Goal: Task Accomplishment & Management: Manage account settings

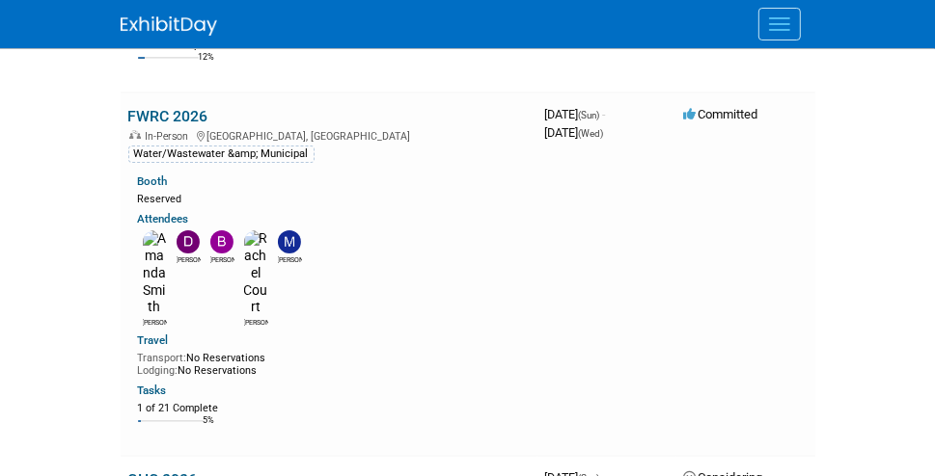
scroll to position [4051, 0]
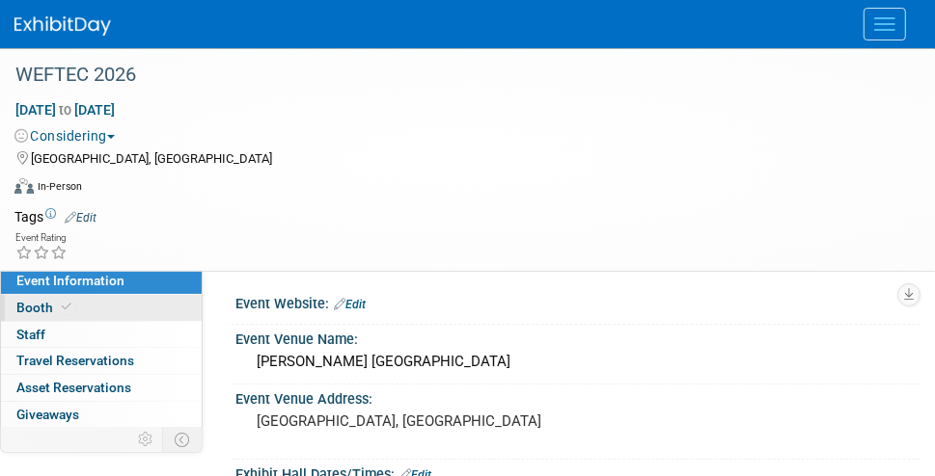
click at [36, 300] on span "Booth" at bounding box center [45, 307] width 59 height 15
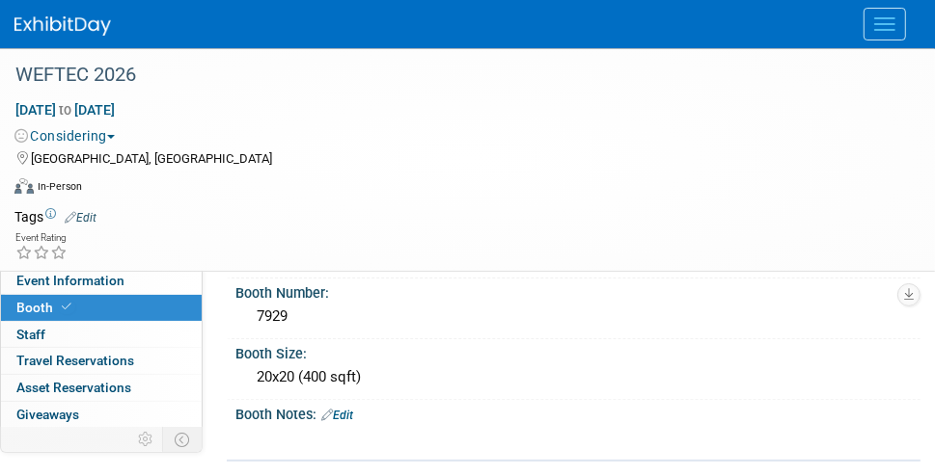
scroll to position [193, 0]
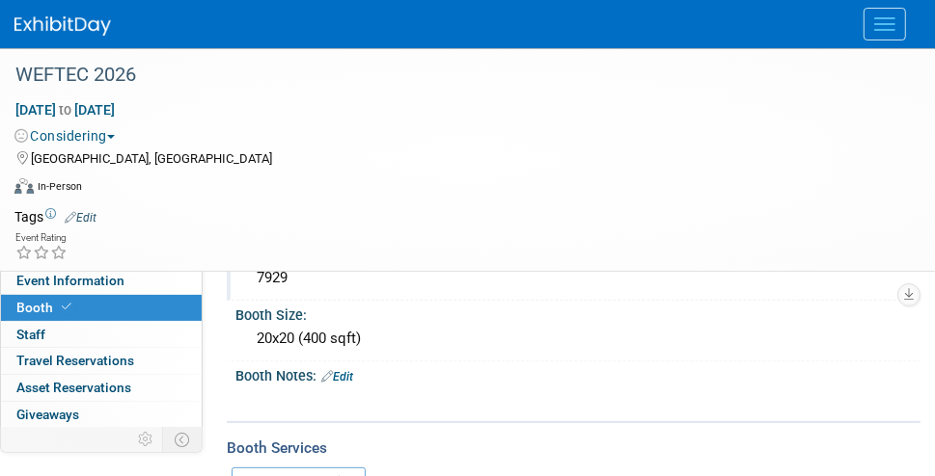
drag, startPoint x: 297, startPoint y: 276, endPoint x: 236, endPoint y: 276, distance: 60.8
click at [236, 276] on div "7929" at bounding box center [577, 279] width 685 height 32
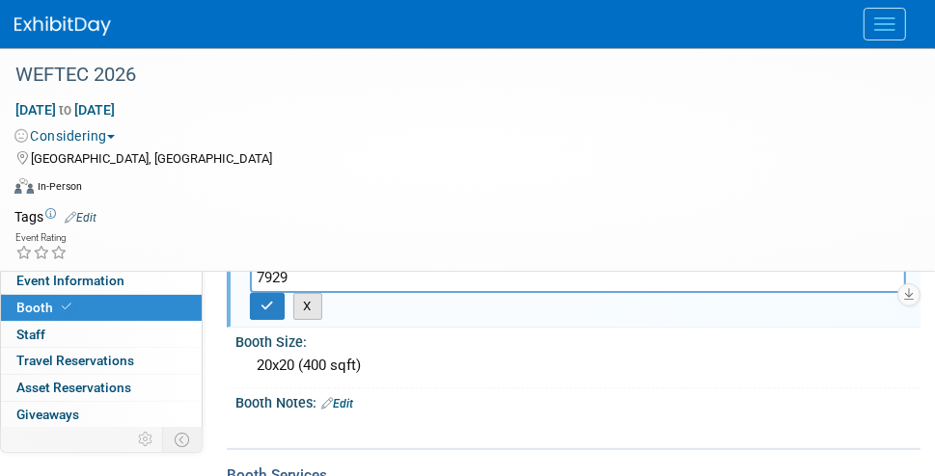
click at [310, 304] on button "X" at bounding box center [308, 306] width 30 height 27
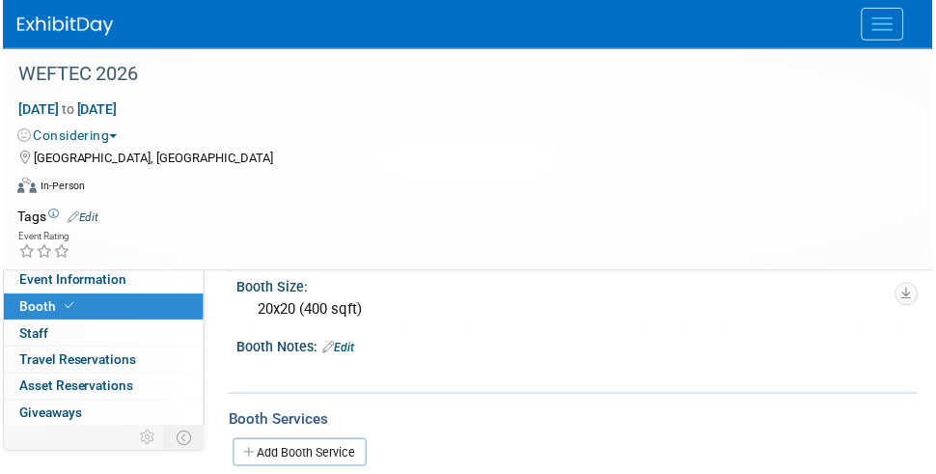
scroll to position [0, 0]
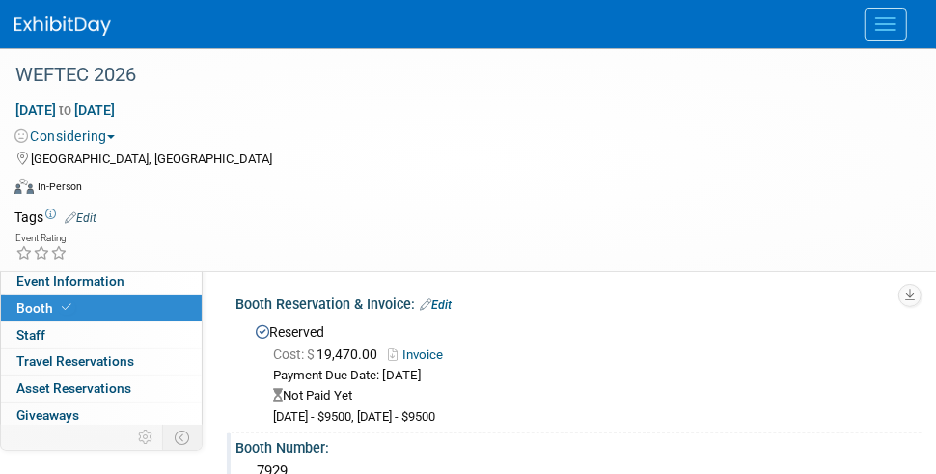
click at [91, 27] on img at bounding box center [62, 25] width 96 height 19
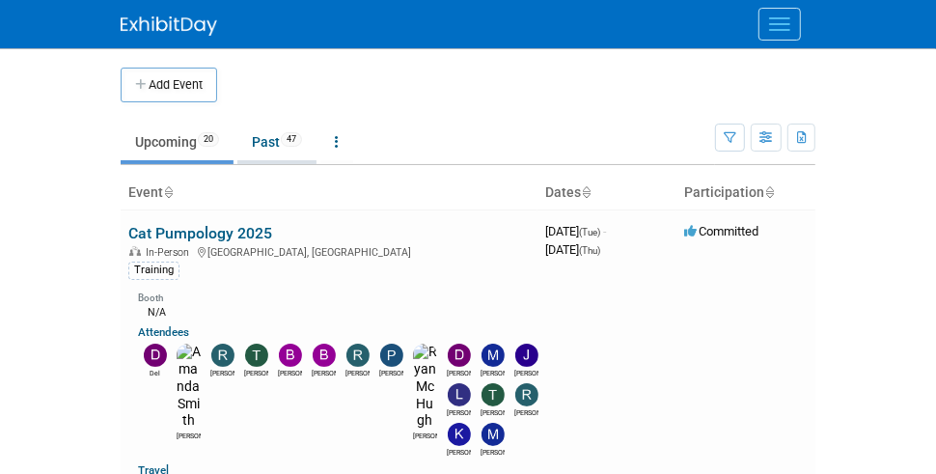
click at [264, 132] on link "Past 47" at bounding box center [276, 141] width 79 height 37
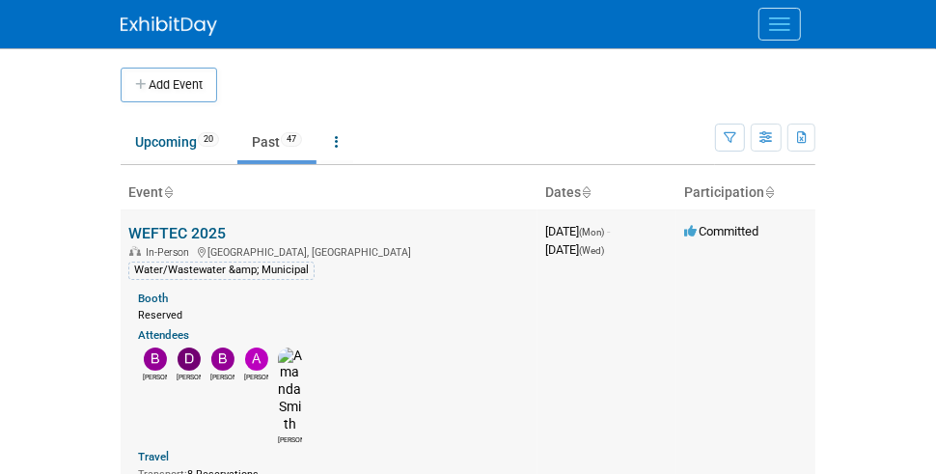
click at [208, 226] on link "WEFTEC 2025" at bounding box center [176, 233] width 97 height 18
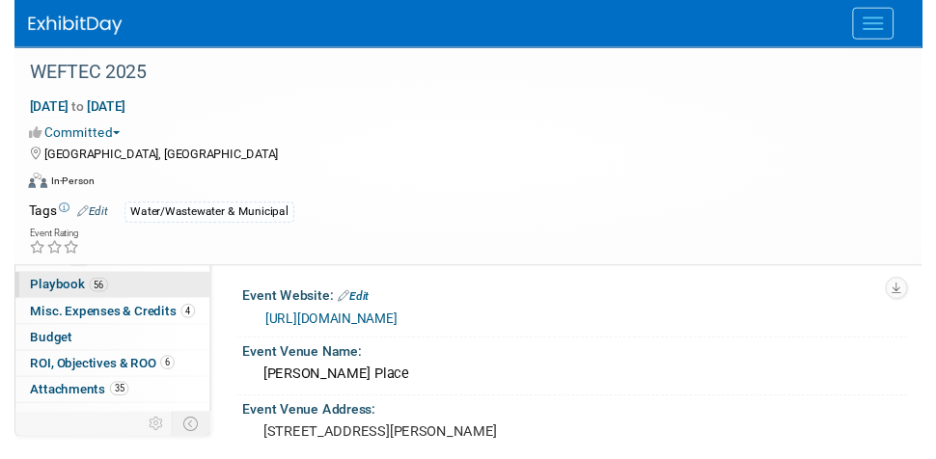
scroll to position [240, 0]
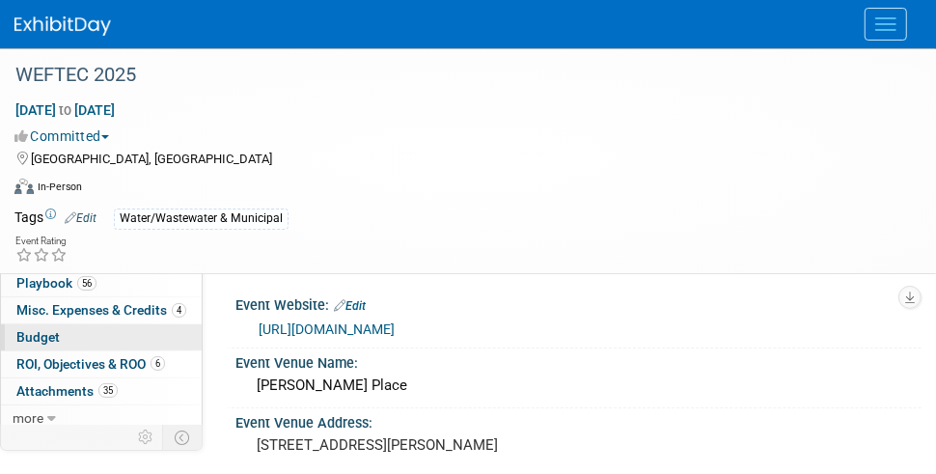
drag, startPoint x: 47, startPoint y: 351, endPoint x: 110, endPoint y: 341, distance: 63.4
click at [46, 356] on span "ROI, Objectives & ROO 6" at bounding box center [90, 363] width 149 height 15
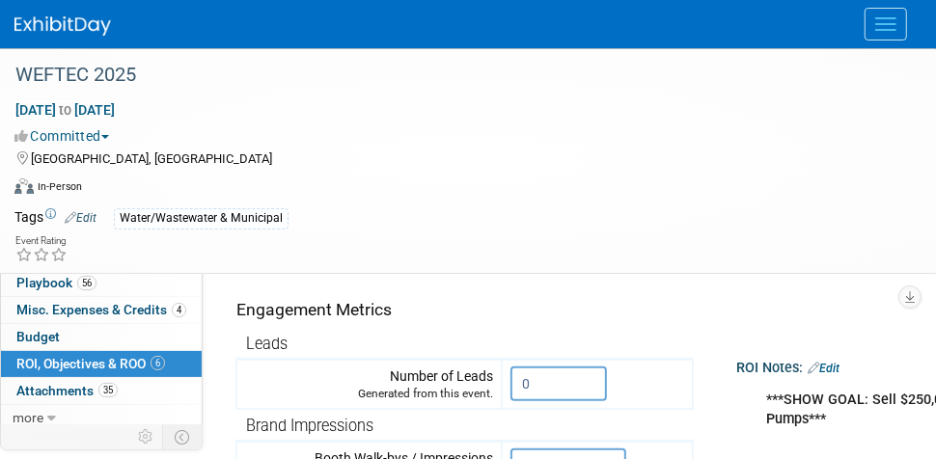
scroll to position [193, 0]
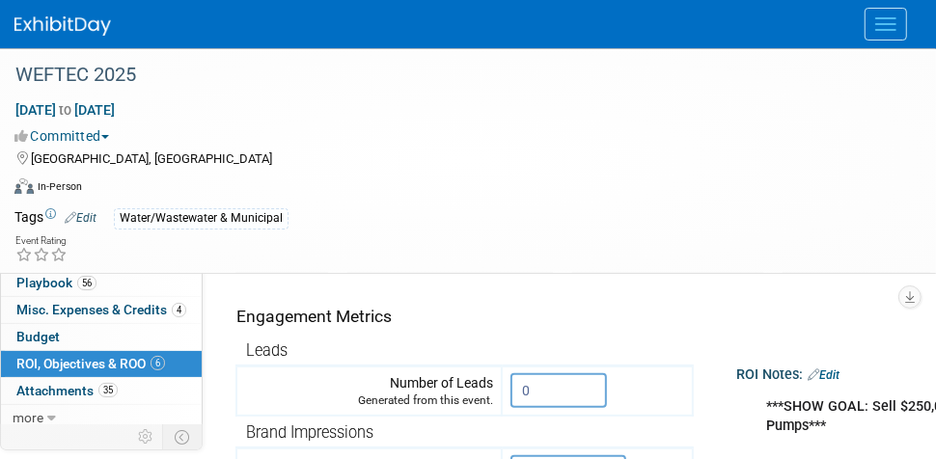
click at [834, 361] on div "ROI Notes: Edit" at bounding box center [903, 372] width 334 height 25
click at [831, 368] on link "Edit" at bounding box center [823, 375] width 32 height 14
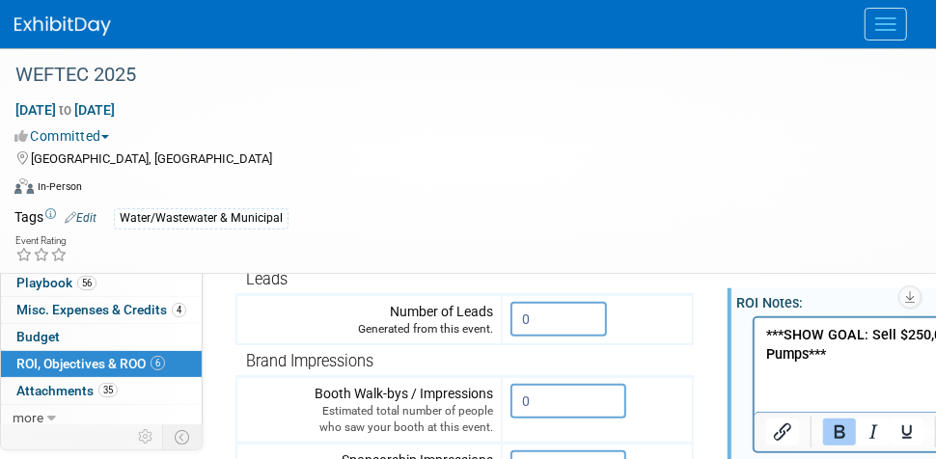
scroll to position [289, 0]
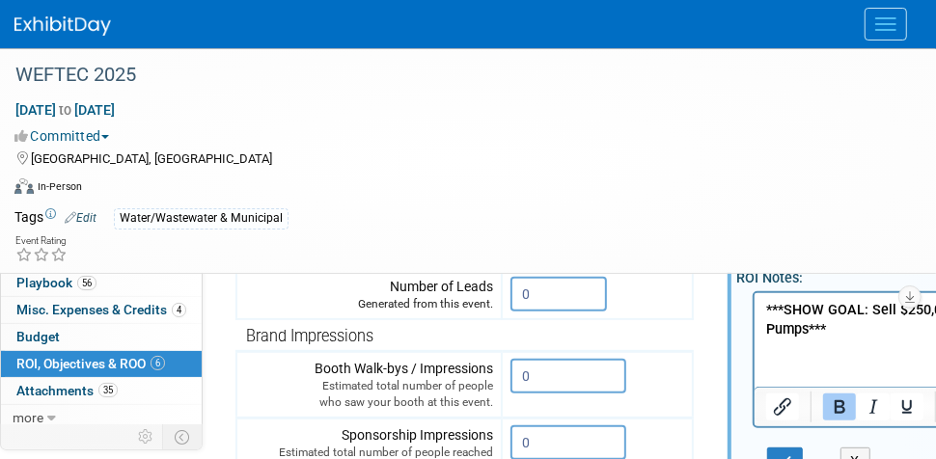
click at [804, 339] on html "***SHOW GOAL: Sell $250,000 in Pumps***" at bounding box center [892, 315] width 278 height 46
click at [854, 325] on p "***SHOW GOAL: Sell $250,000 in Pumps***" at bounding box center [893, 319] width 256 height 39
click at [835, 406] on icon "Bold" at bounding box center [839, 406] width 23 height 23
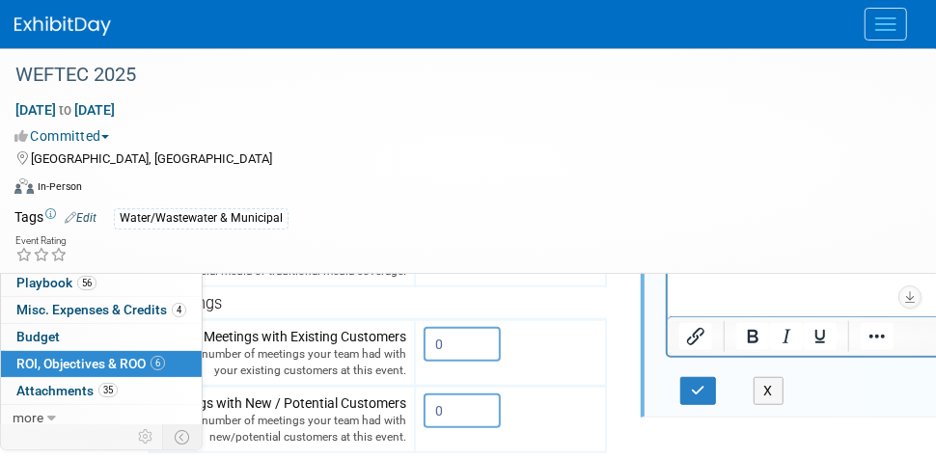
scroll to position [579, 87]
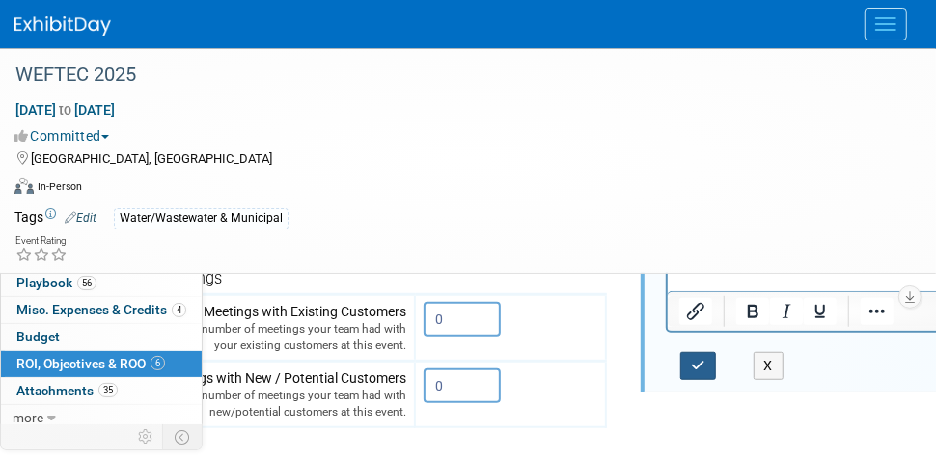
click at [697, 352] on button "button" at bounding box center [698, 366] width 36 height 28
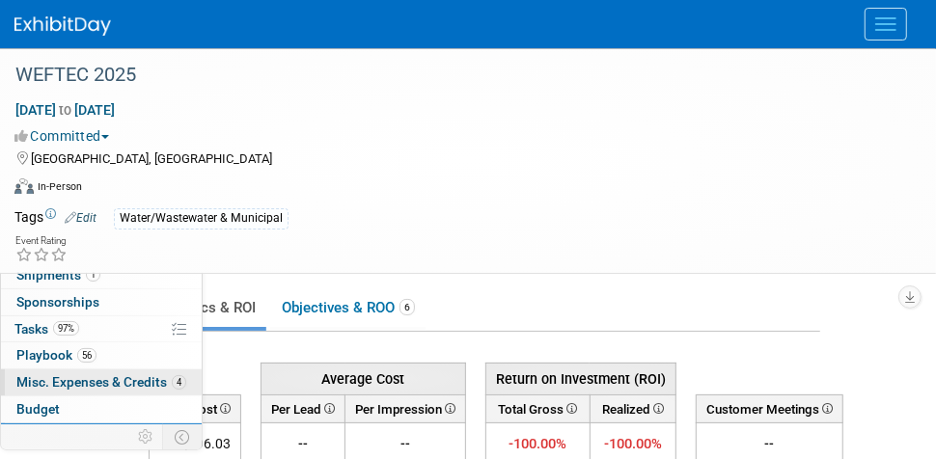
scroll to position [193, 0]
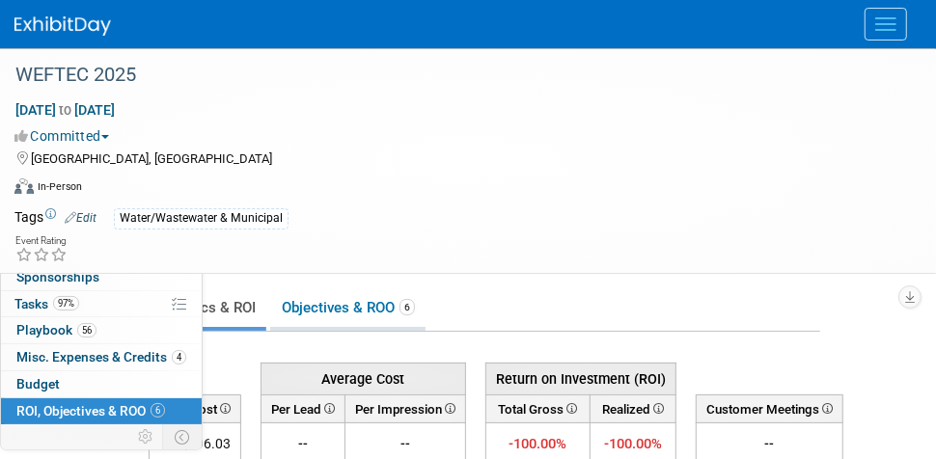
click at [336, 309] on link "Objectives & ROO 6" at bounding box center [347, 308] width 155 height 38
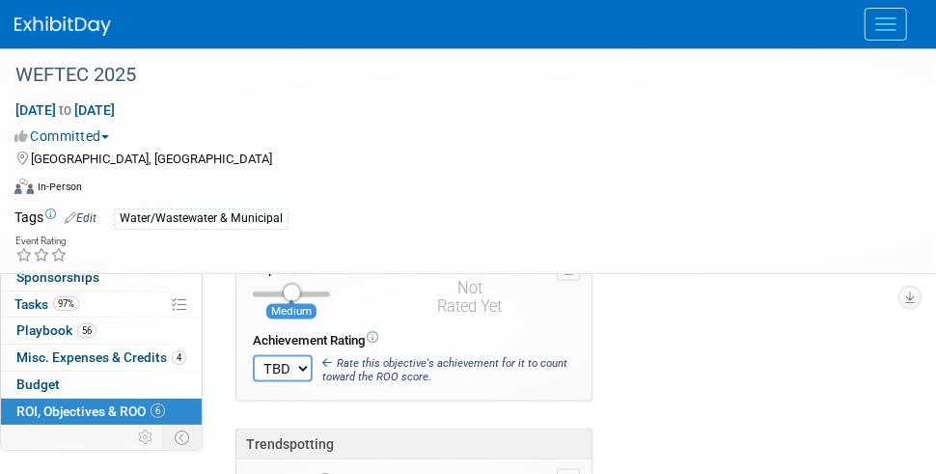
scroll to position [1157, 0]
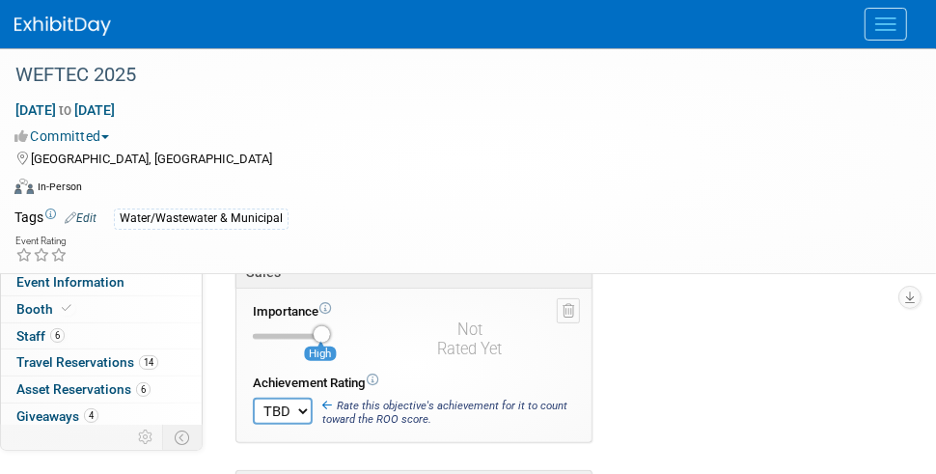
scroll to position [0, 0]
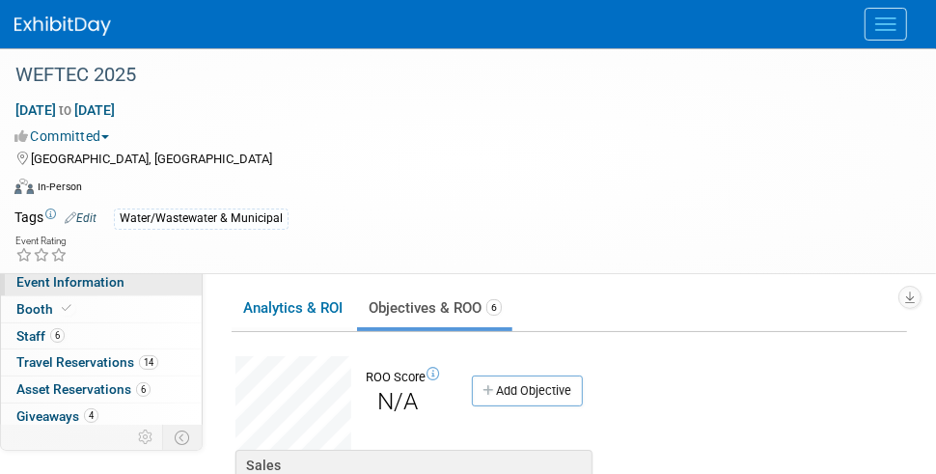
click at [67, 280] on span "Event Information" at bounding box center [70, 281] width 108 height 15
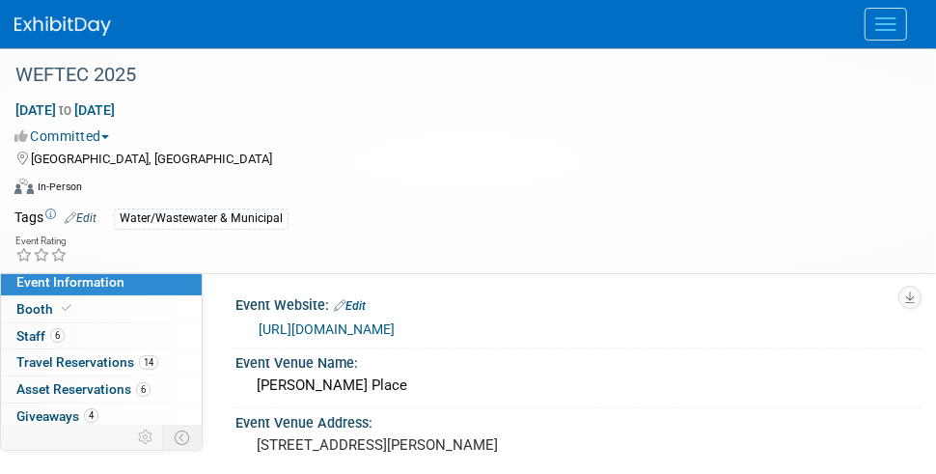
click at [890, 23] on span "Menu" at bounding box center [885, 24] width 21 height 2
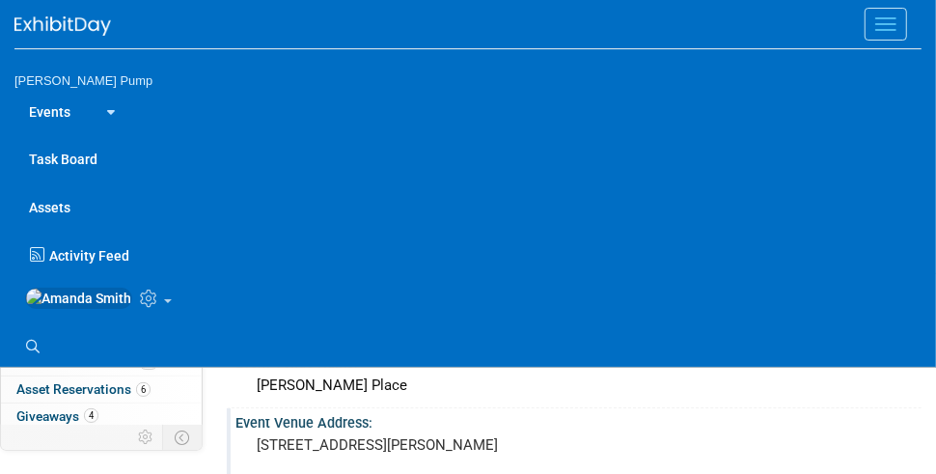
click at [586, 453] on pre "2301 S Martin Luther King Dr. Chicago, IL 60616" at bounding box center [578, 444] width 643 height 17
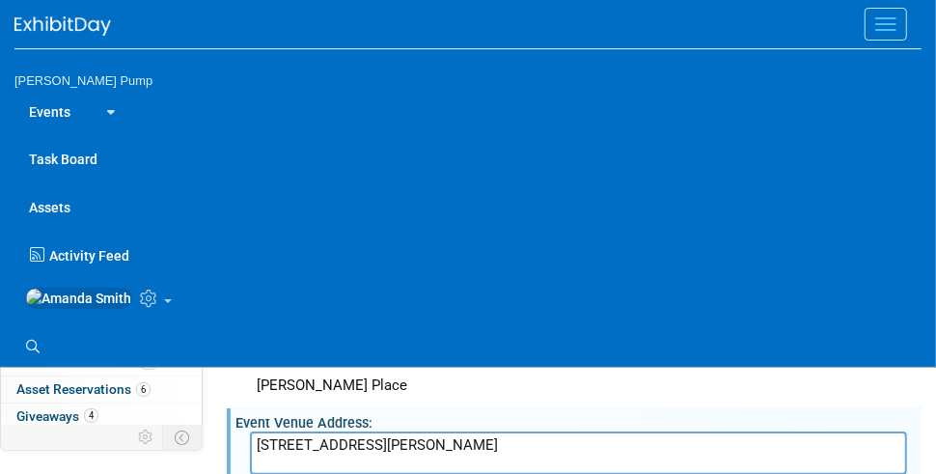
click at [49, 18] on img at bounding box center [62, 25] width 96 height 19
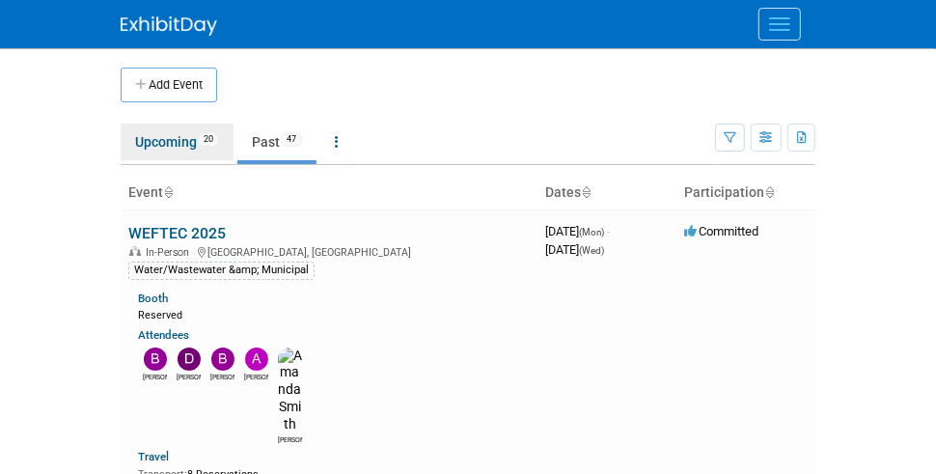
drag, startPoint x: 176, startPoint y: 142, endPoint x: 189, endPoint y: 150, distance: 16.1
click at [174, 141] on link "Upcoming 20" at bounding box center [177, 141] width 113 height 37
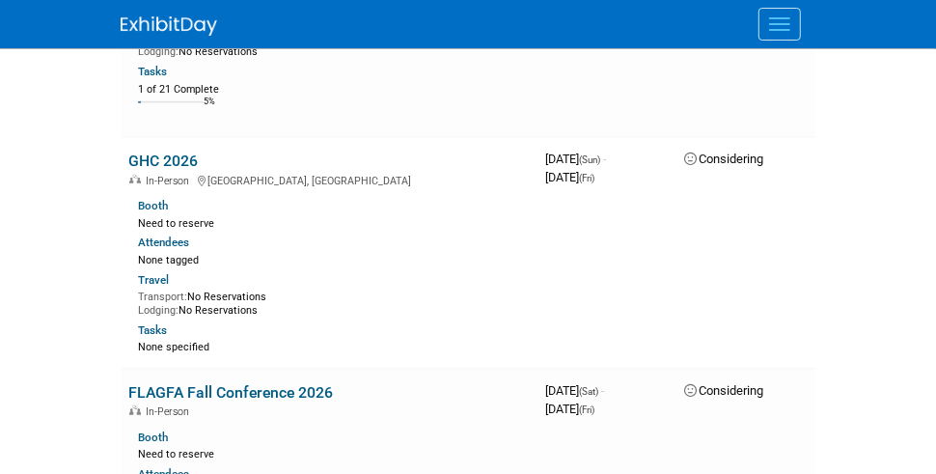
scroll to position [4051, 0]
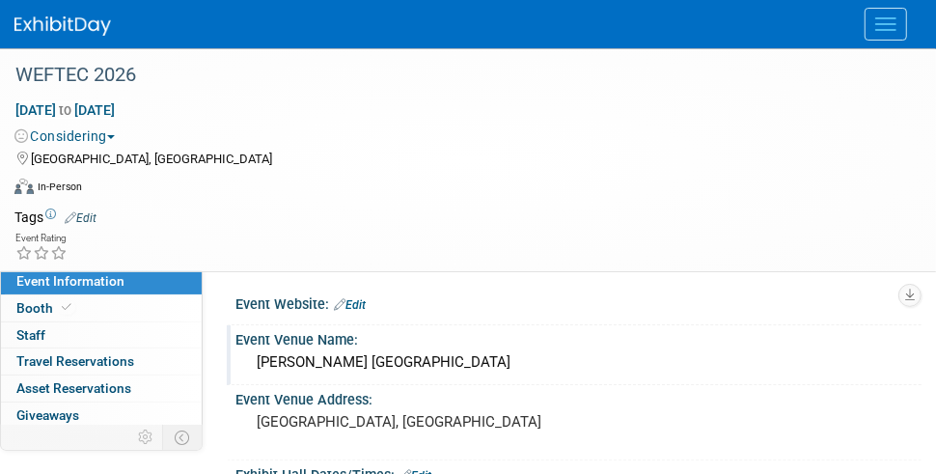
scroll to position [289, 0]
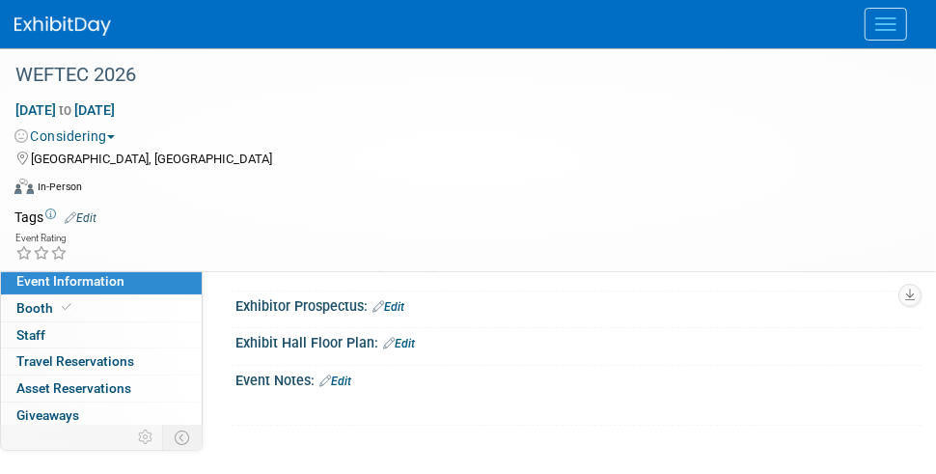
click at [407, 337] on link "Edit" at bounding box center [399, 344] width 32 height 14
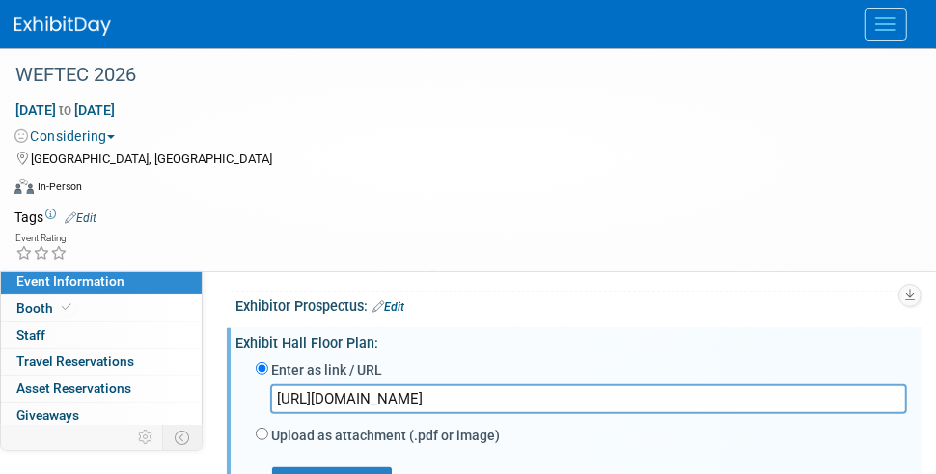
scroll to position [386, 0]
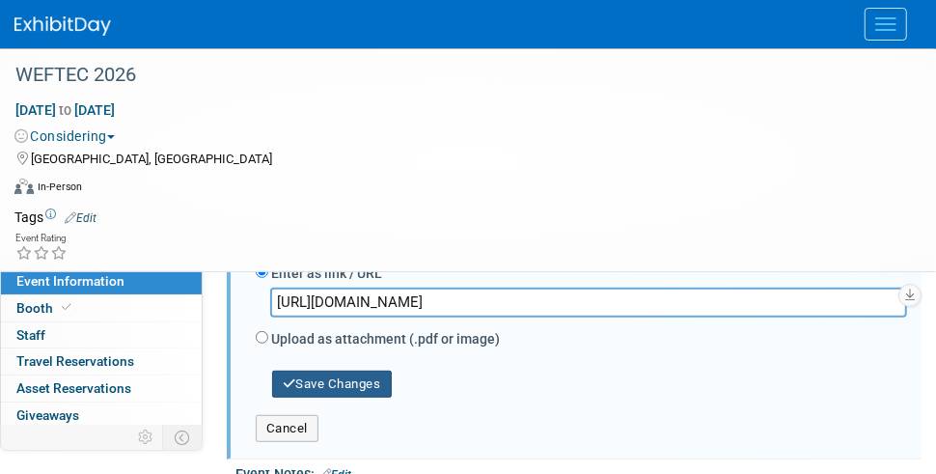
type input "[URL][DOMAIN_NAME]"
click at [340, 379] on button "Save Changes" at bounding box center [332, 383] width 120 height 27
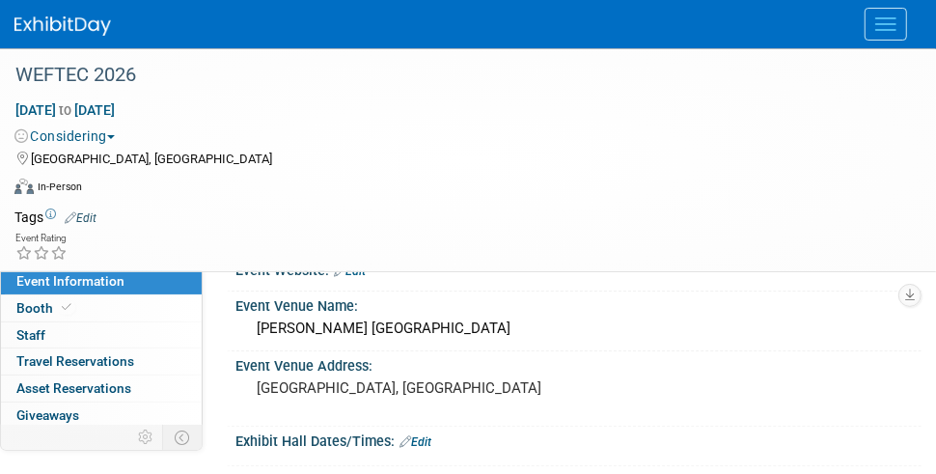
scroll to position [0, 0]
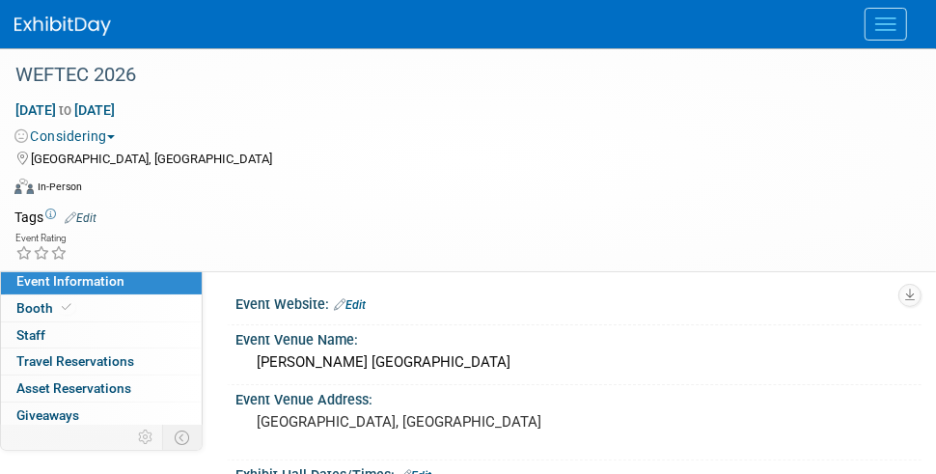
click at [79, 17] on img at bounding box center [62, 25] width 96 height 19
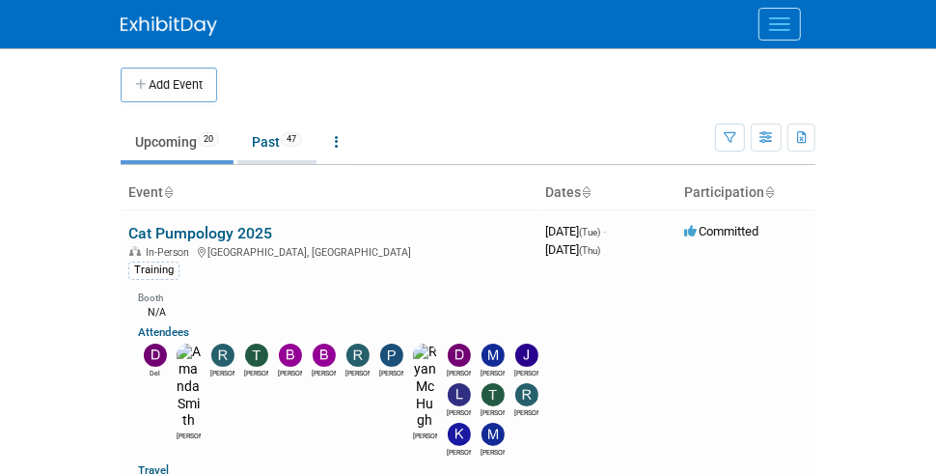
click at [293, 143] on span "47" at bounding box center [291, 139] width 21 height 14
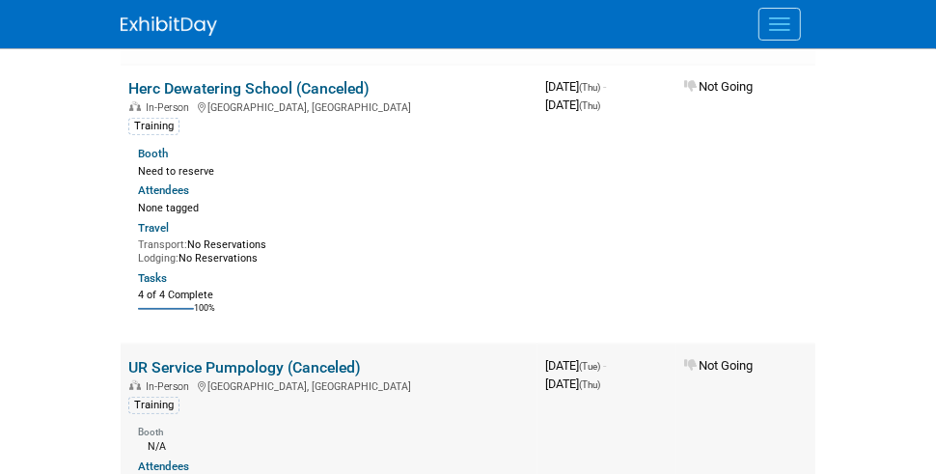
scroll to position [7716, 0]
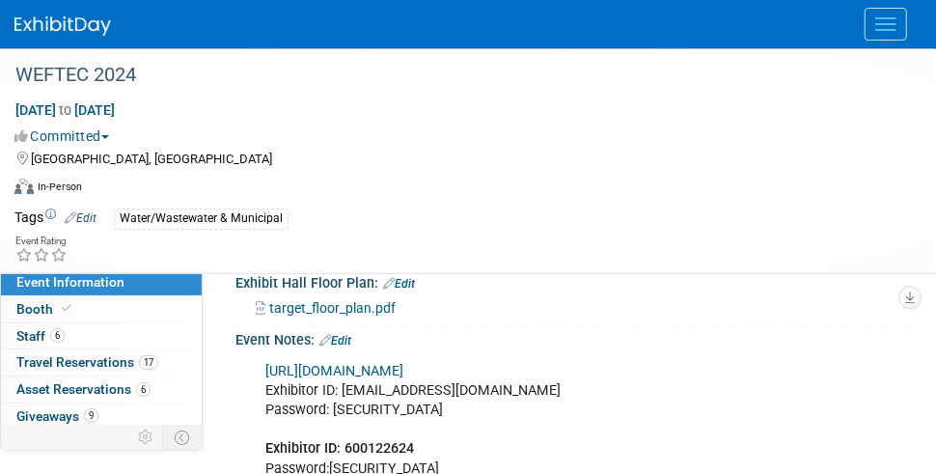
scroll to position [482, 0]
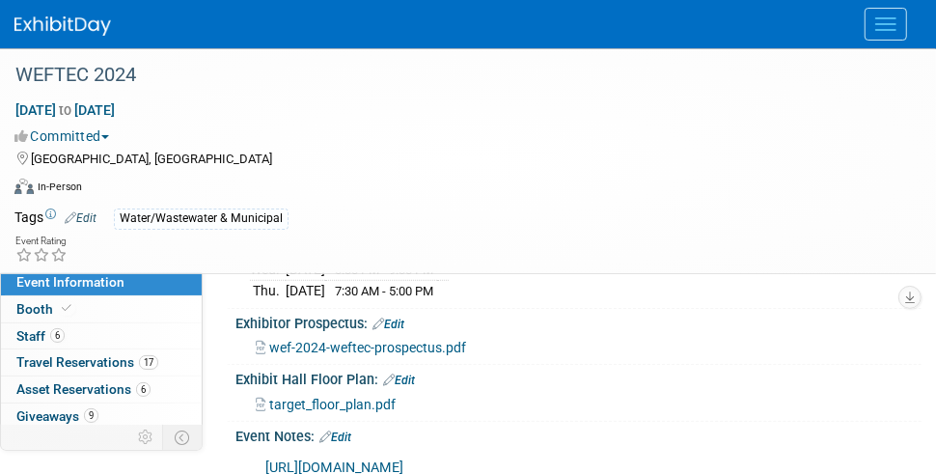
click at [323, 396] on span "target_floor_plan.pdf" at bounding box center [332, 403] width 126 height 15
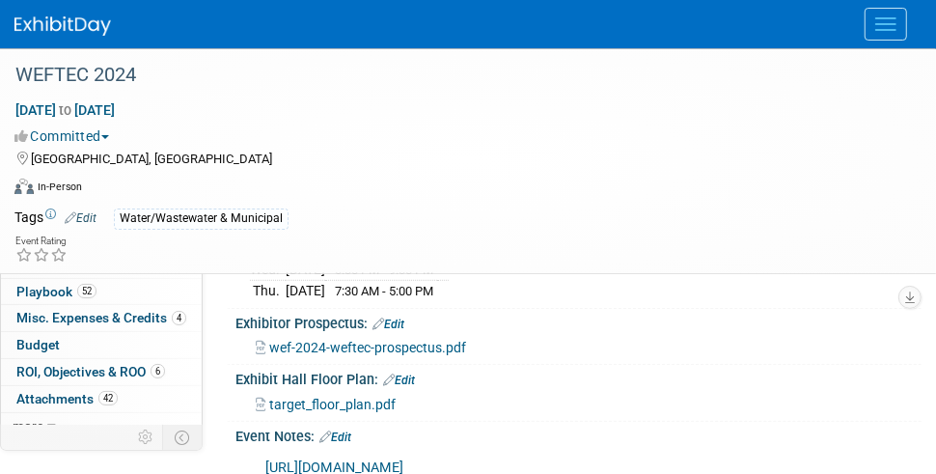
scroll to position [213, 0]
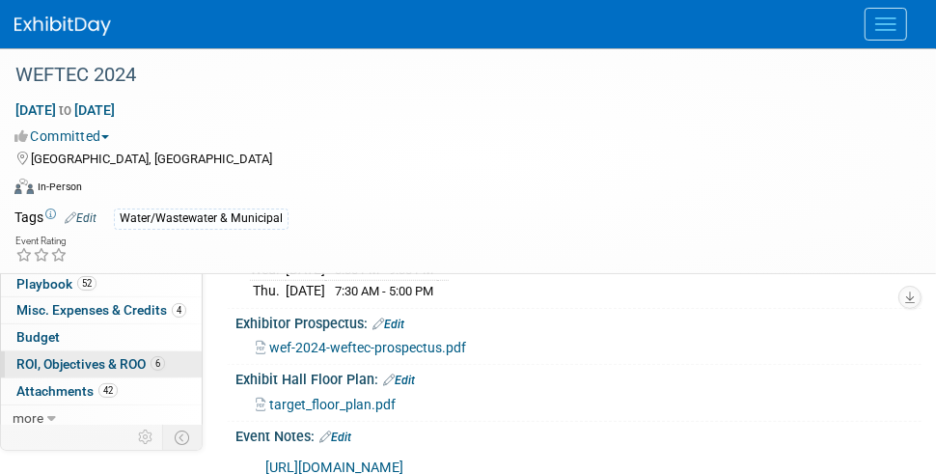
click at [70, 370] on link "6 ROI, Objectives & ROO 6" at bounding box center [101, 364] width 201 height 26
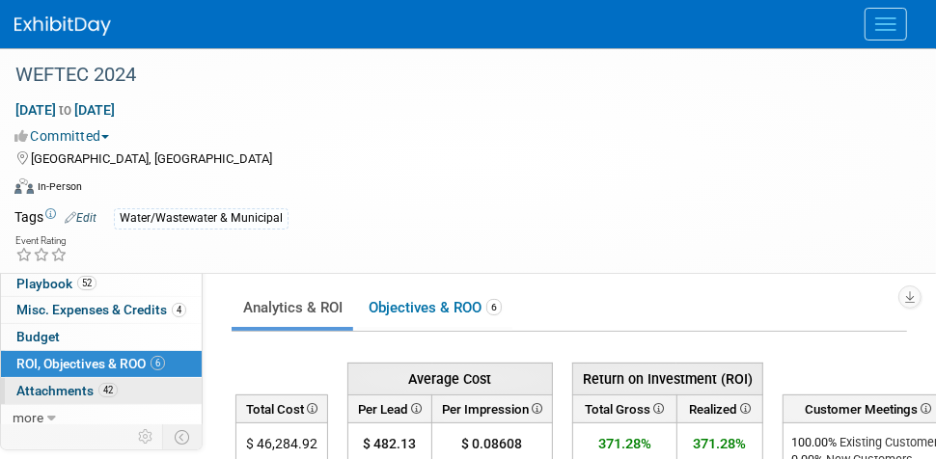
click at [64, 378] on link "42 Attachments 42" at bounding box center [101, 391] width 201 height 26
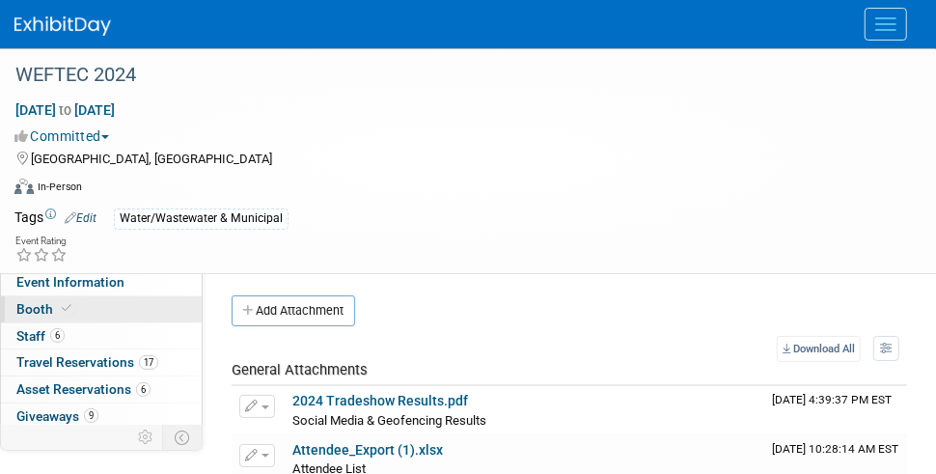
click at [20, 312] on span "Booth" at bounding box center [45, 308] width 59 height 15
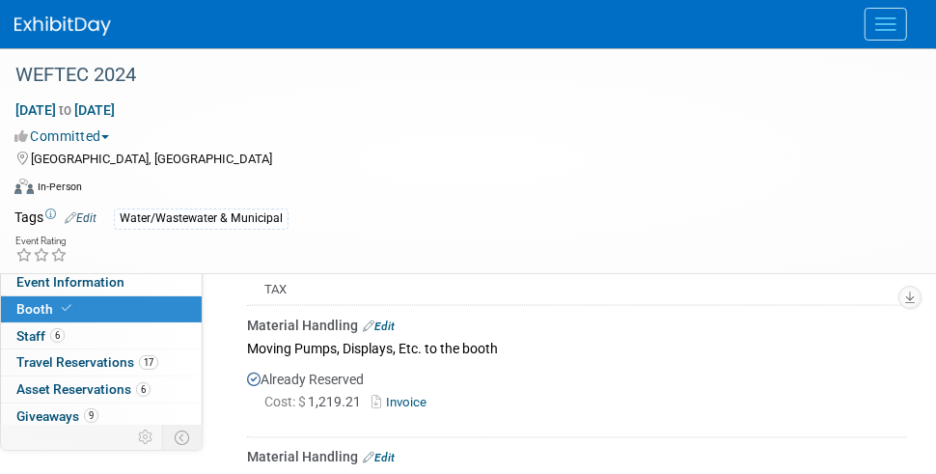
scroll to position [1447, 0]
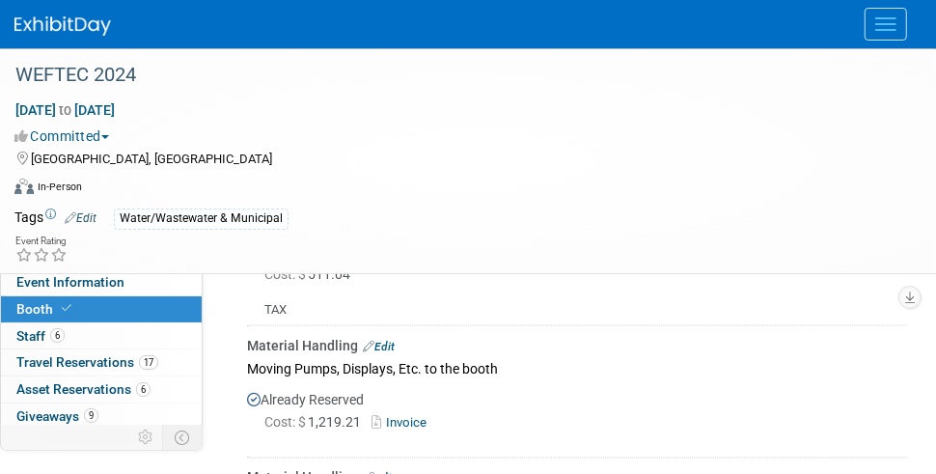
click at [403, 416] on link "Invoice" at bounding box center [402, 423] width 63 height 14
